Goal: Task Accomplishment & Management: Manage account settings

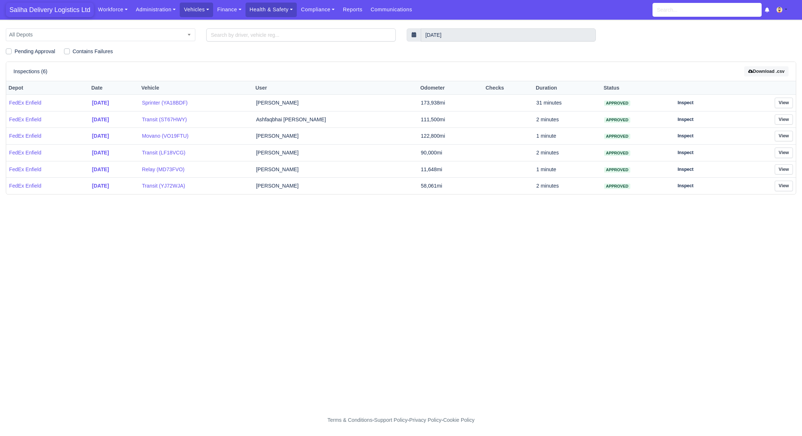
click at [42, 15] on span "Saliha Delivery Logistics Ltd" at bounding box center [50, 10] width 88 height 15
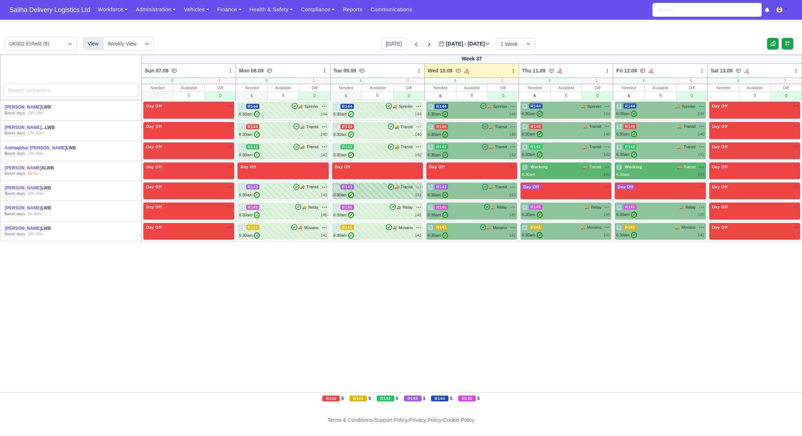
click at [366, 186] on div "2 R143 🚚 Transit" at bounding box center [378, 187] width 88 height 7
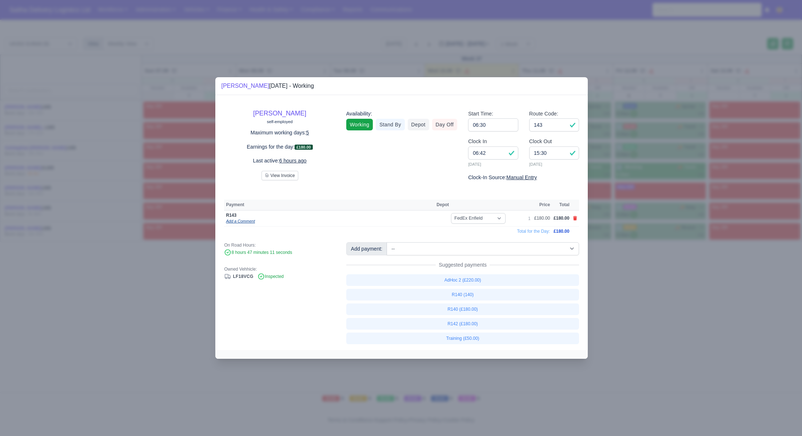
click at [243, 222] on link "Add a Comment" at bounding box center [240, 221] width 29 height 4
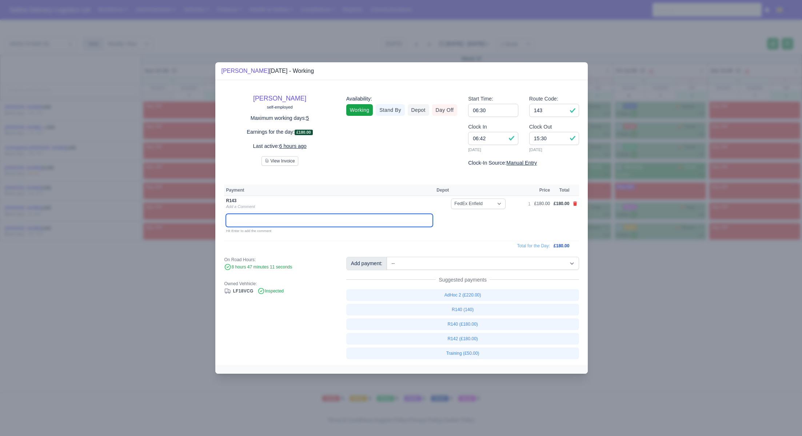
click at [243, 222] on input "text" at bounding box center [329, 220] width 207 height 13
paste input "3 WEST STREET"
click at [245, 220] on input "3 WEST STREET" at bounding box center [329, 220] width 207 height 13
click at [244, 221] on input "3 WEST STREET" at bounding box center [329, 220] width 207 height 13
paste input "SG12 9EE"
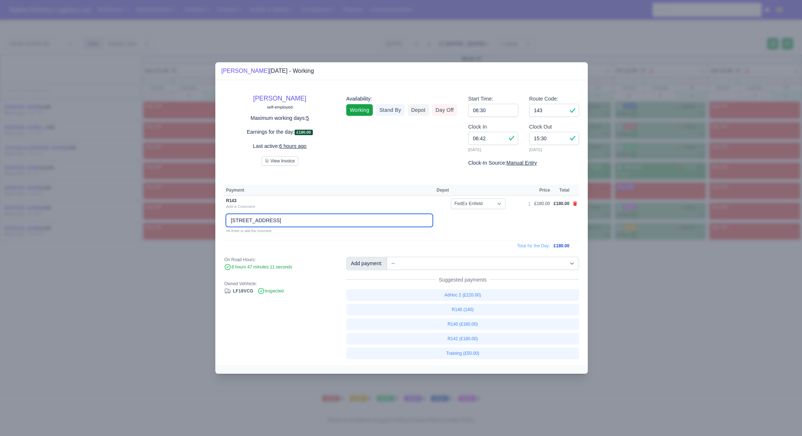
drag, startPoint x: 278, startPoint y: 217, endPoint x: 294, endPoint y: 223, distance: 17.0
click at [278, 217] on input "3 West Street, SG12 9EE" at bounding box center [329, 220] width 207 height 13
drag, startPoint x: 278, startPoint y: 217, endPoint x: 290, endPoint y: 233, distance: 19.3
click at [278, 217] on input "3 West Street, SG12 9EE" at bounding box center [329, 220] width 207 height 13
click at [320, 223] on input "3 West Street, SG12 9EE" at bounding box center [329, 220] width 207 height 13
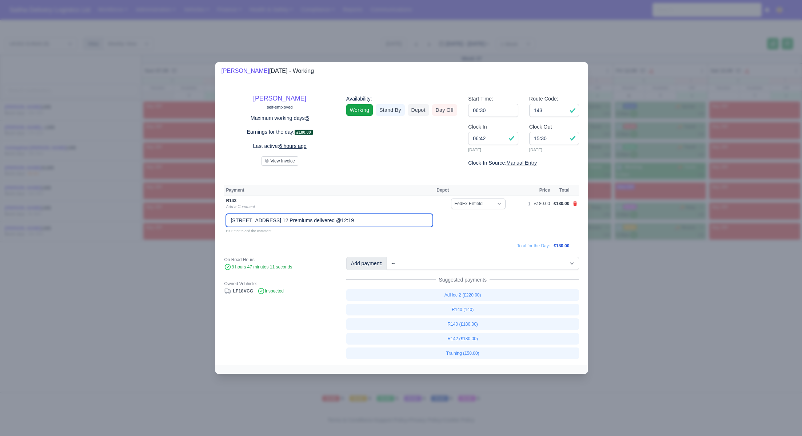
type input "3 West Street, SG12 9EE. 12 Premiums delivered @12:19"
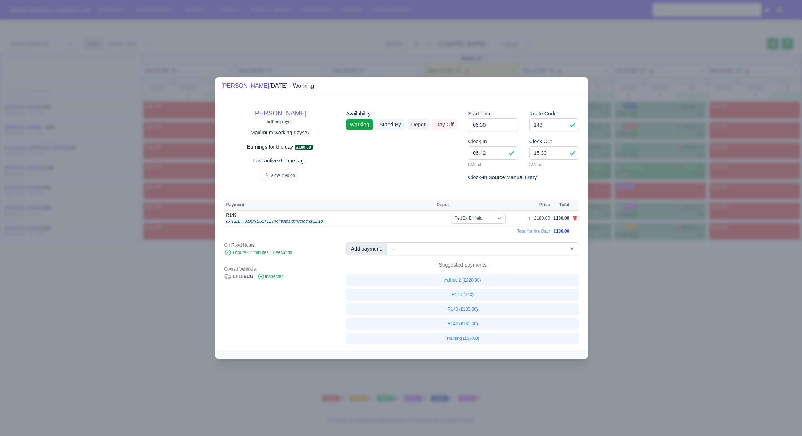
click at [299, 219] on link "3 West Street, SG12 9EE. 12 Premiums delivered @12:19" at bounding box center [274, 221] width 97 height 4
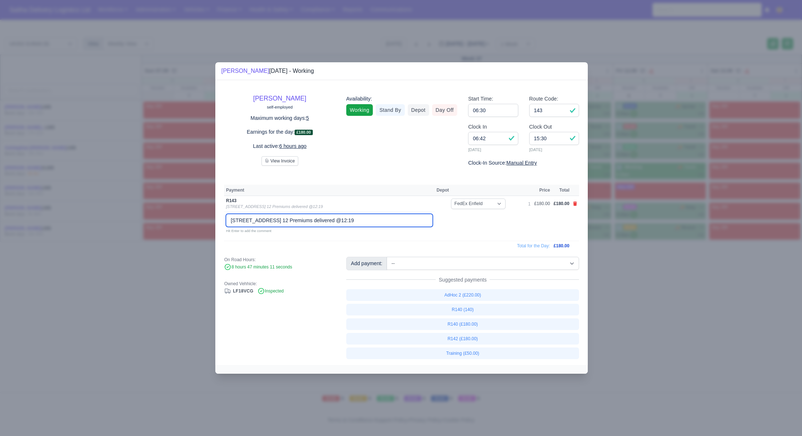
drag, startPoint x: 380, startPoint y: 221, endPoint x: 226, endPoint y: 218, distance: 153.2
click at [226, 218] on input "3 West Street, SG12 9EE. 12 Premiums delivered @12:19" at bounding box center [329, 220] width 207 height 13
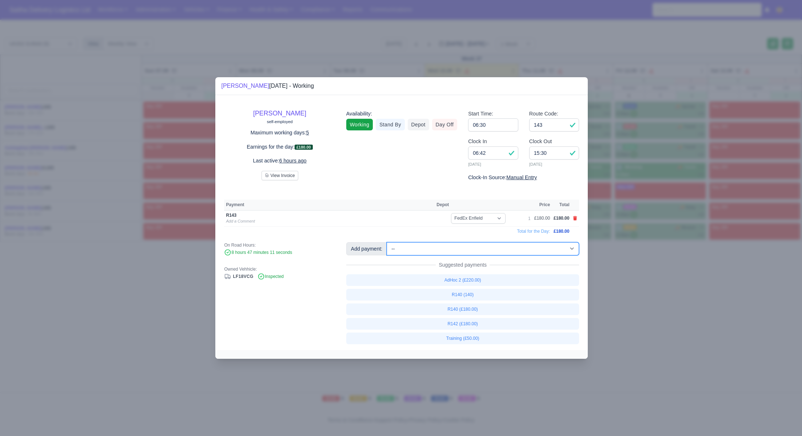
click at [454, 253] on select "-- Ad-Hoc 1 (AD-HO) Ad-Hoc 2 (AD-HO) Ad-Hoc 3 (AD-HO) Ad-Hoc 4 (AD-HO) Ad-Hoc 5…" at bounding box center [483, 248] width 193 height 13
click at [388, 242] on select "-- Ad-Hoc 1 (AD-HO) Ad-Hoc 2 (AD-HO) Ad-Hoc 3 (AD-HO) Ad-Hoc 4 (AD-HO) Ad-Hoc 5…" at bounding box center [483, 248] width 193 height 13
select select "1"
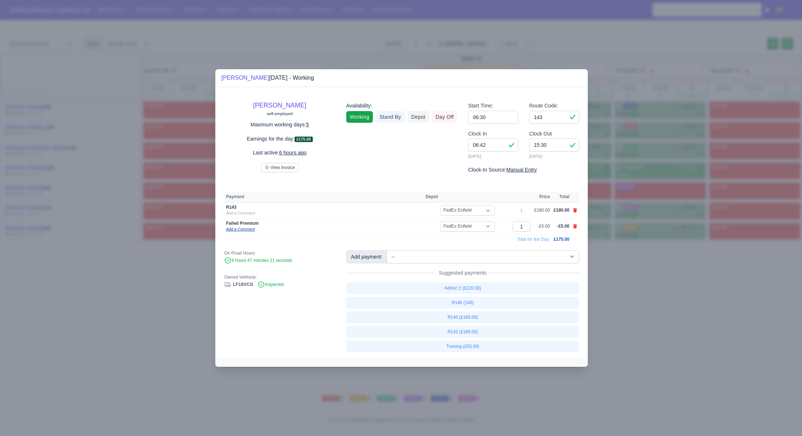
click at [250, 229] on link "Add a Comment" at bounding box center [240, 229] width 29 height 4
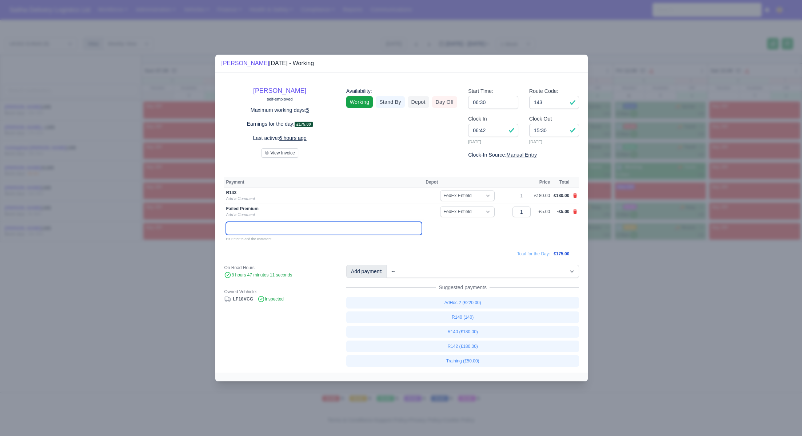
click at [250, 228] on input "text" at bounding box center [324, 228] width 196 height 13
paste input "3 West Street, SG12 9EE. 12 Premiums delivered @12:19"
type input "3 West Street, SG12 9EE. 12 Premiums delivered @12:19"
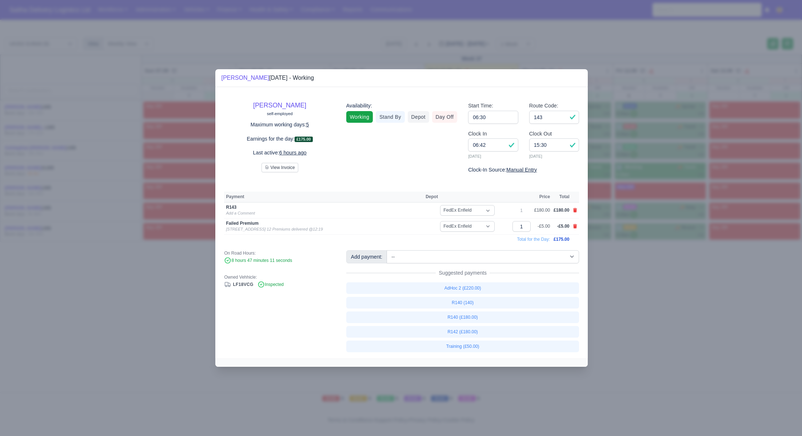
click at [665, 280] on div at bounding box center [401, 218] width 802 height 436
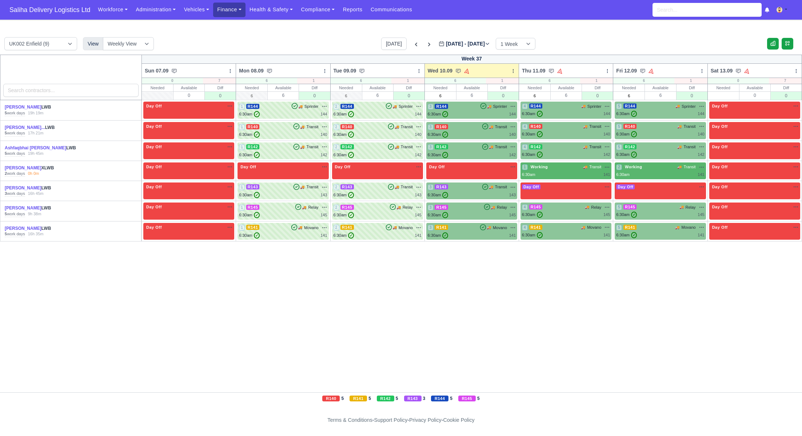
click at [242, 11] on link "Finance" at bounding box center [229, 10] width 32 height 14
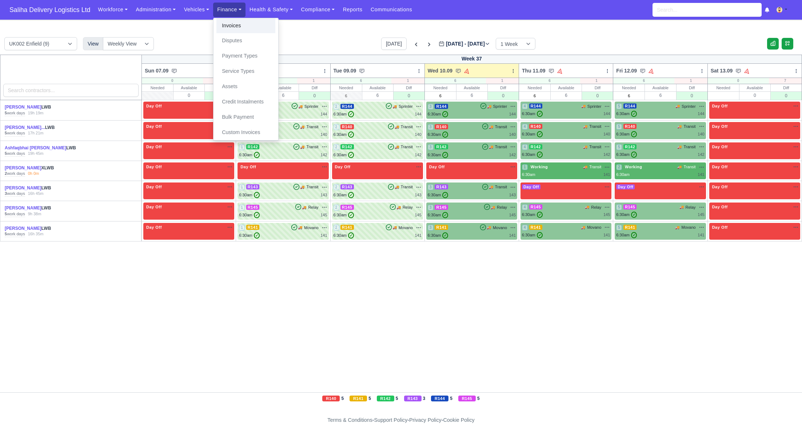
click at [242, 24] on link "Invoices" at bounding box center [246, 25] width 59 height 15
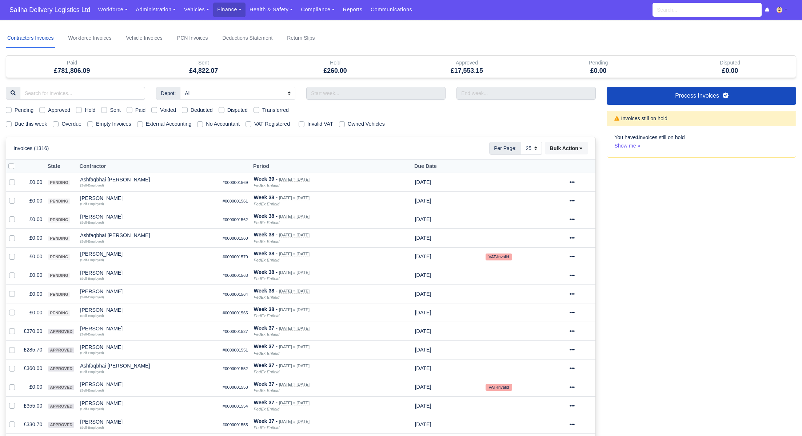
select select "25"
click at [15, 108] on label "Pending" at bounding box center [24, 110] width 19 height 8
click at [7, 108] on input "Pending" at bounding box center [9, 109] width 6 height 6
checkbox input "true"
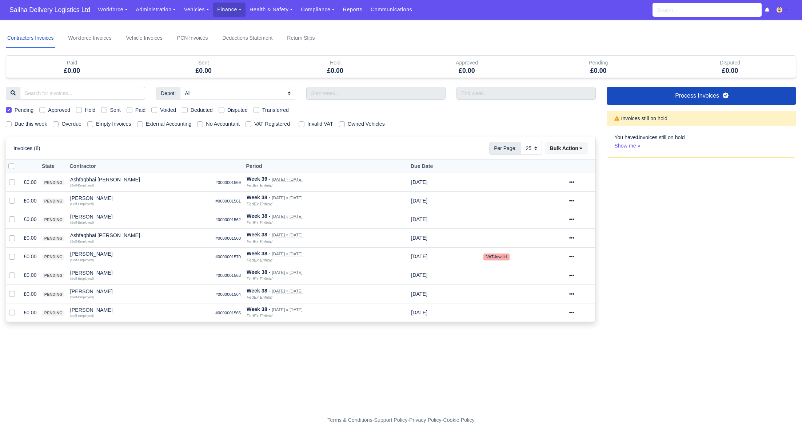
click at [11, 168] on div at bounding box center [13, 166] width 10 height 8
click at [17, 162] on label at bounding box center [17, 162] width 0 height 0
click at [11, 164] on input "checkbox" at bounding box center [11, 165] width 6 height 6
checkbox input "true"
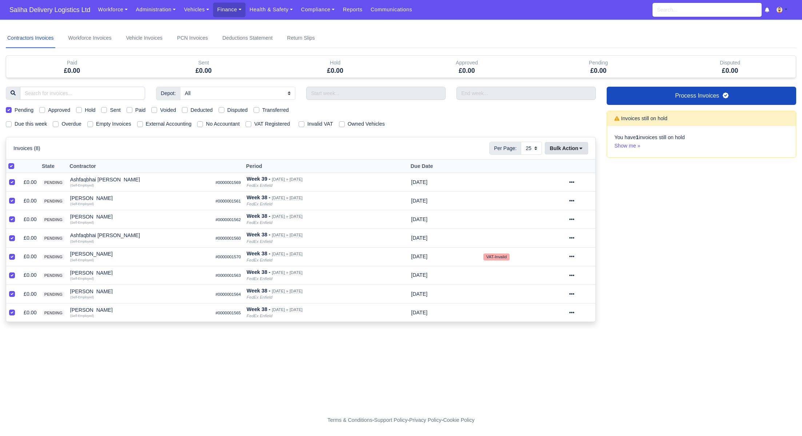
click at [579, 153] on div "Per Page: 10 25 50 Bulk Action Mark selected as: Pending Approve Send Void Pay" at bounding box center [538, 148] width 99 height 13
click at [580, 150] on button "Bulk Action" at bounding box center [566, 148] width 43 height 12
click at [547, 179] on div "Approve" at bounding box center [556, 183] width 65 height 11
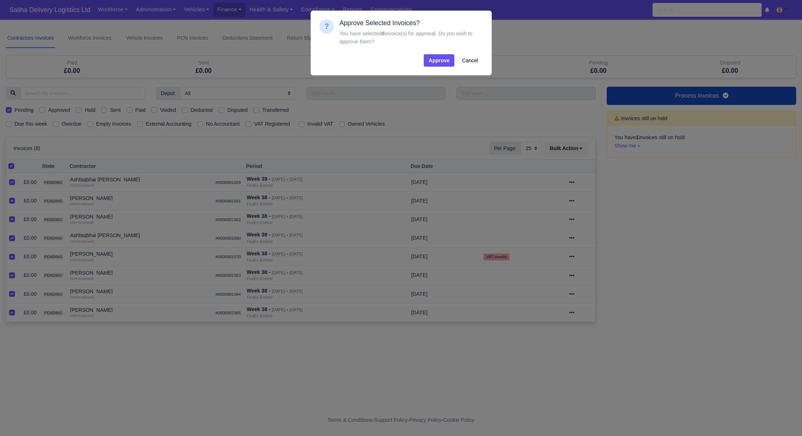
click at [430, 68] on div "Approve Selected Invoices? You have selected 8 invoice(s) for approval. Do you …" at bounding box center [402, 42] width 170 height 53
drag, startPoint x: 432, startPoint y: 62, endPoint x: 430, endPoint y: 80, distance: 18.3
click at [432, 62] on button "Approve" at bounding box center [439, 60] width 31 height 12
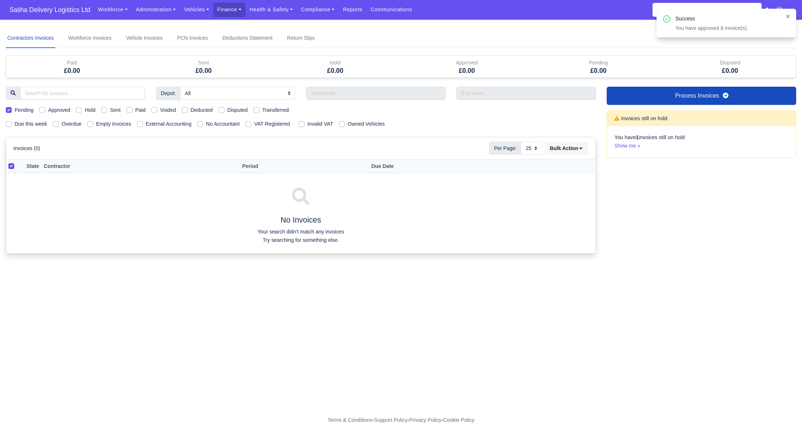
click at [15, 111] on label "Pending" at bounding box center [24, 110] width 19 height 8
click at [7, 111] on input "Pending" at bounding box center [9, 109] width 6 height 6
checkbox input "false"
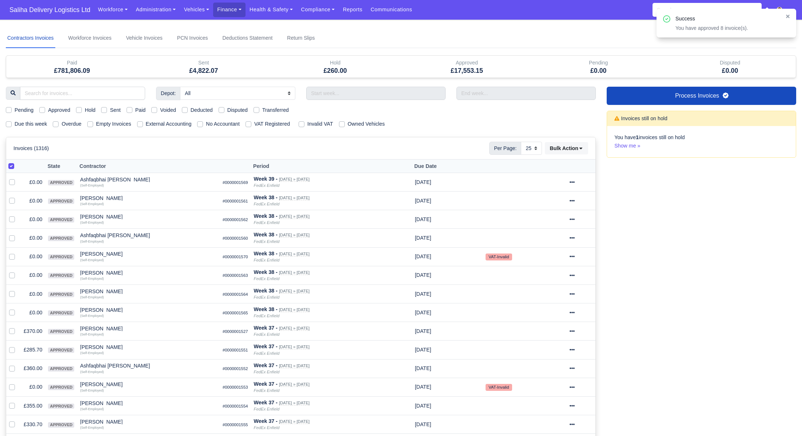
click at [15, 123] on label "Due this week" at bounding box center [31, 124] width 32 height 8
click at [7, 123] on input "Due this week" at bounding box center [9, 123] width 6 height 6
checkbox input "true"
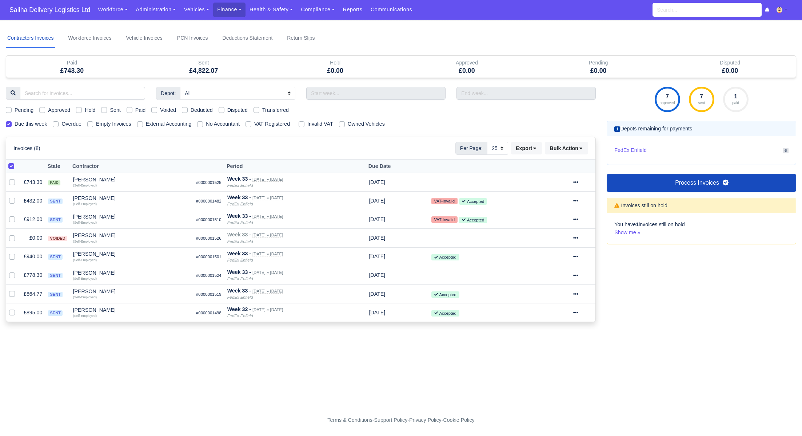
click at [110, 108] on label "Sent" at bounding box center [115, 110] width 11 height 8
click at [106, 108] on input "Sent" at bounding box center [104, 109] width 6 height 6
checkbox input "true"
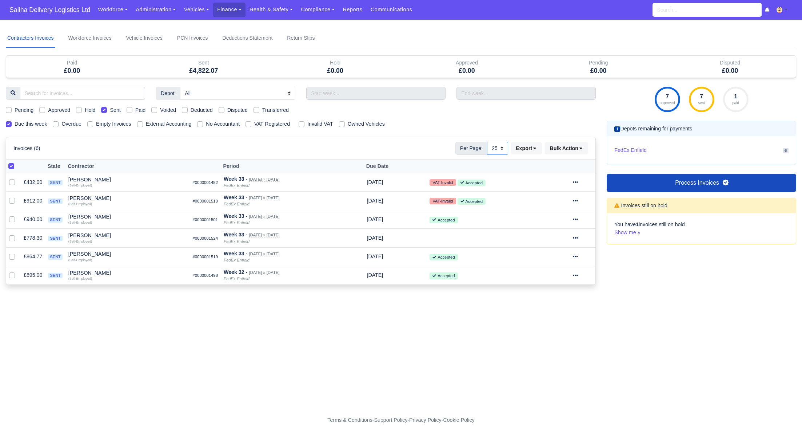
click at [500, 147] on select "10 25 50" at bounding box center [497, 148] width 21 height 13
select select "50"
click at [487, 142] on select "10 25 50" at bounding box center [497, 148] width 21 height 13
click at [40, 9] on span "Saliha Delivery Logistics Ltd" at bounding box center [50, 10] width 88 height 15
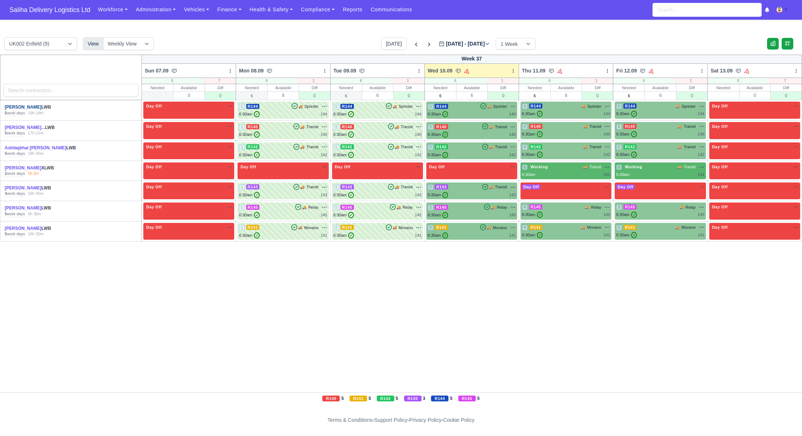
click at [23, 107] on link "[PERSON_NAME]" at bounding box center [23, 106] width 37 height 5
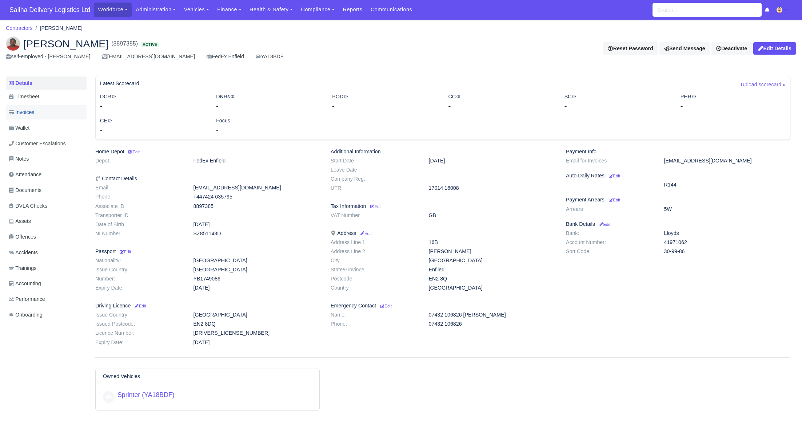
click at [23, 111] on span "Invoices" at bounding box center [21, 112] width 25 height 8
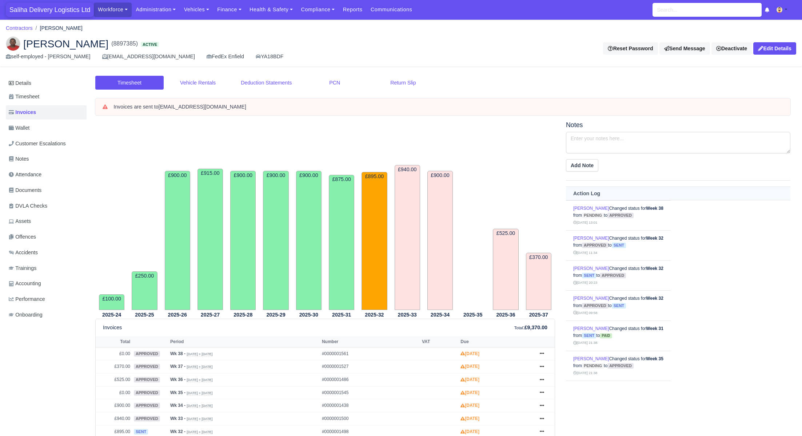
click at [48, 9] on span "Saliha Delivery Logistics Ltd" at bounding box center [50, 10] width 88 height 15
